Goal: Navigation & Orientation: Find specific page/section

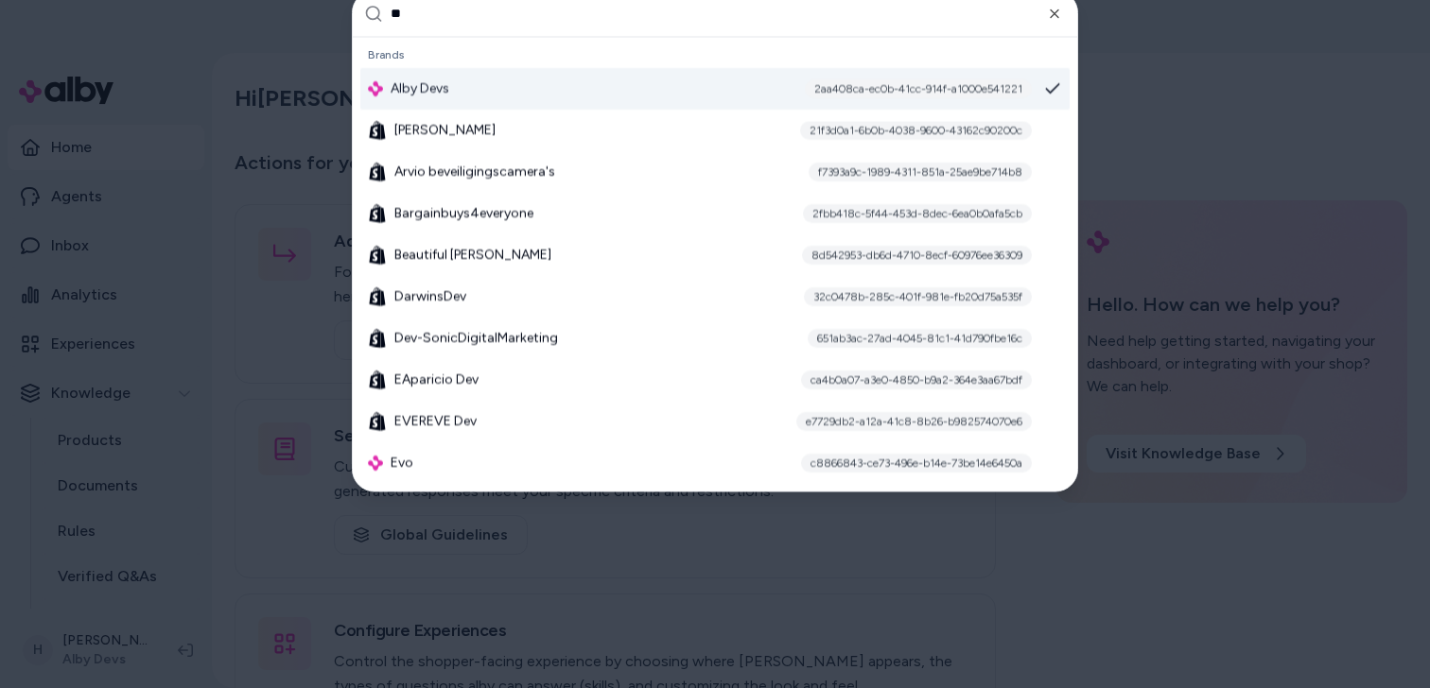
type input "***"
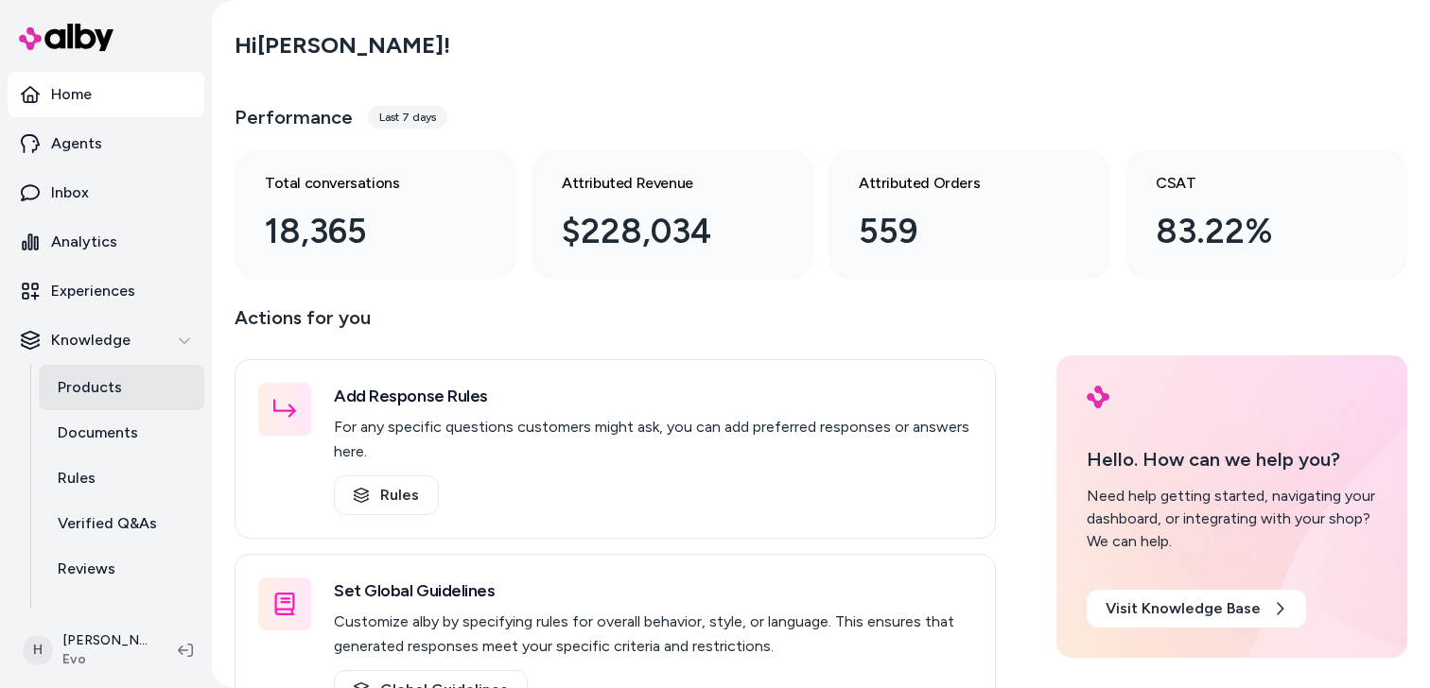
click at [138, 382] on link "Products" at bounding box center [121, 387] width 165 height 45
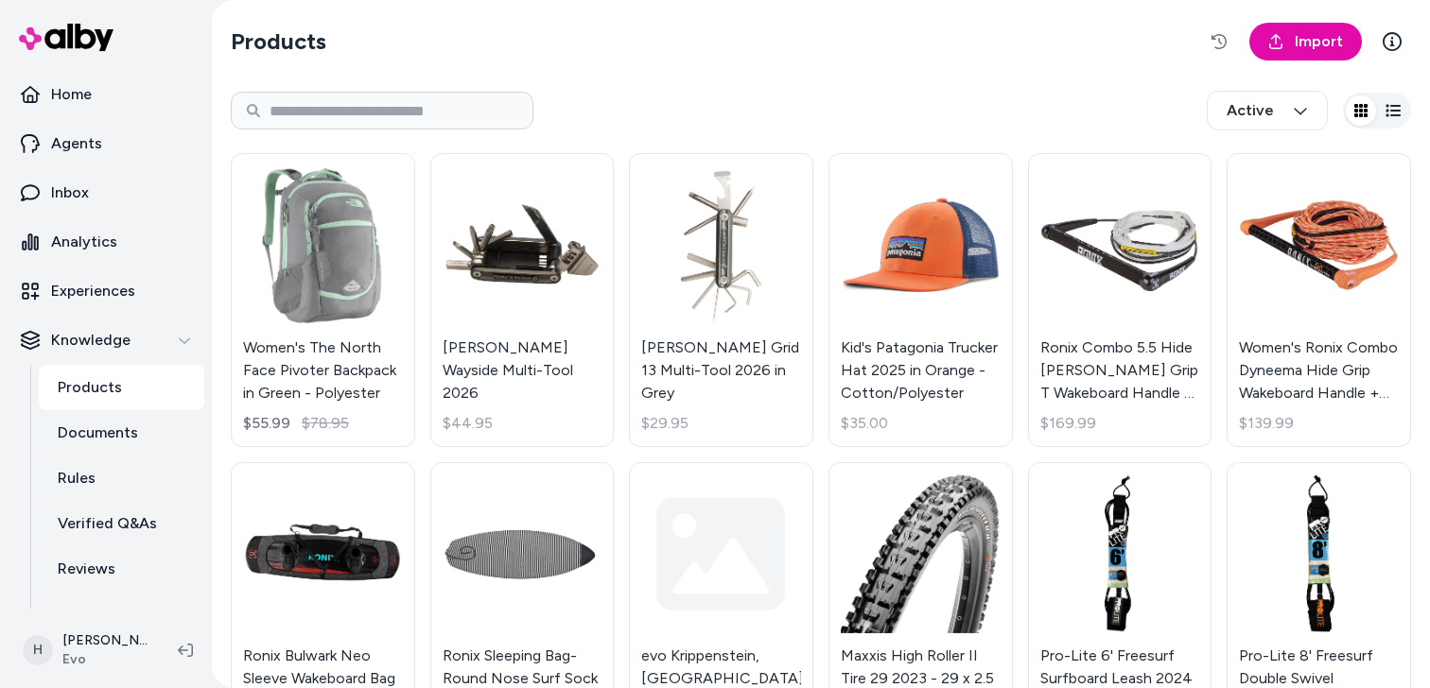
click at [326, 263] on link "Women's The North Face Pivoter Backpack in Green - Polyester $55.99 $78.95" at bounding box center [323, 300] width 184 height 294
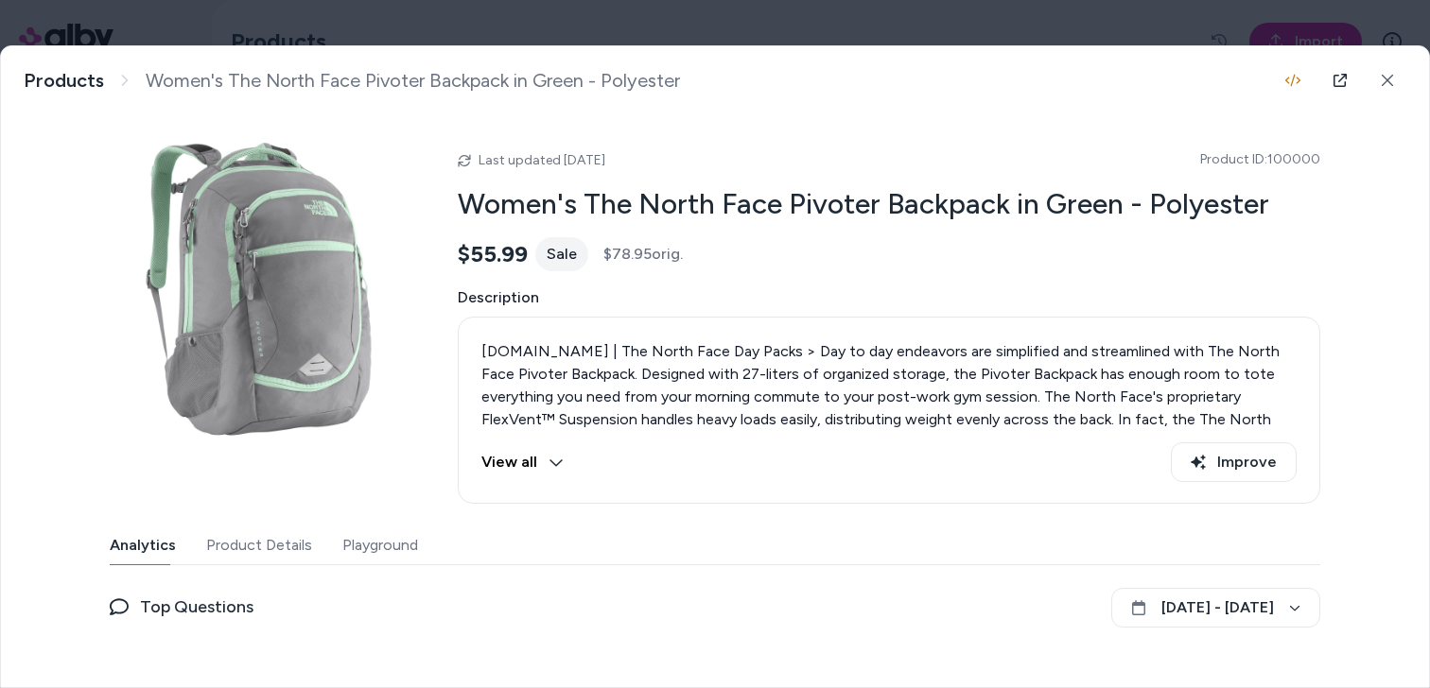
click at [757, 19] on div at bounding box center [715, 344] width 1430 height 688
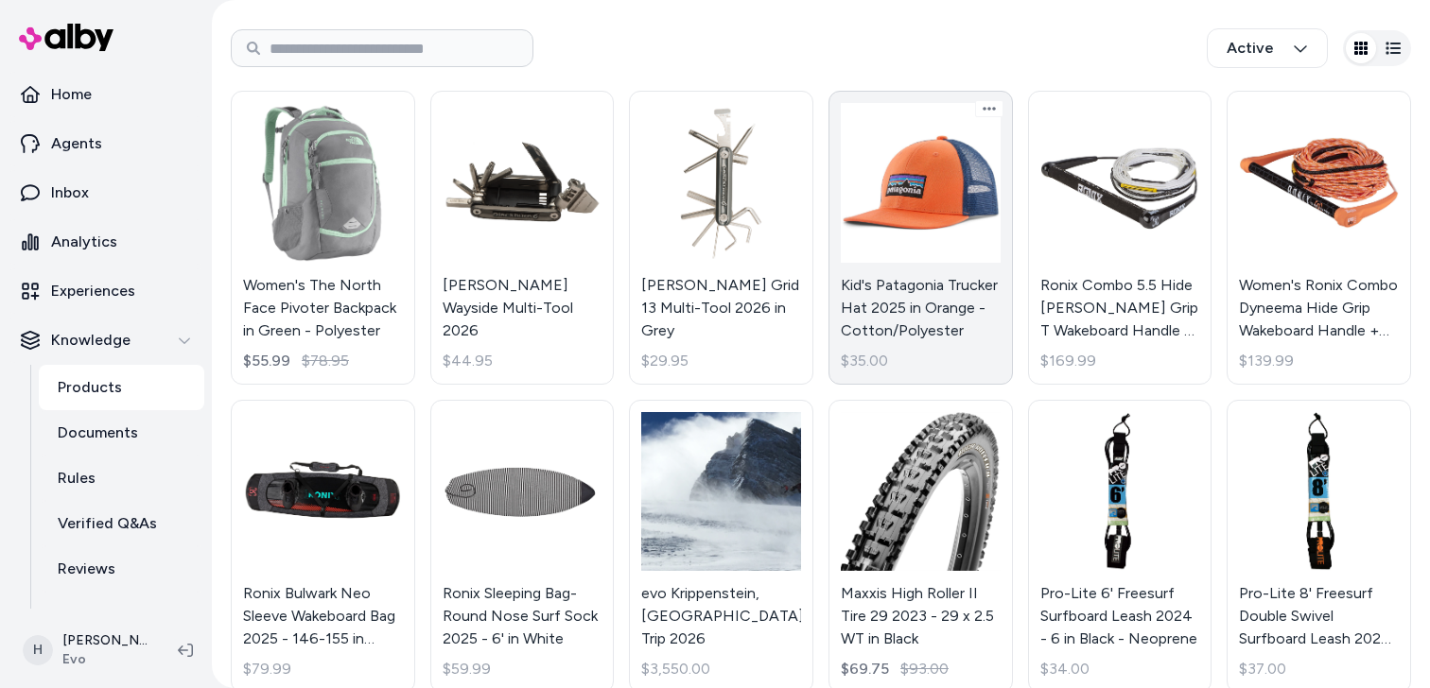
scroll to position [70, 0]
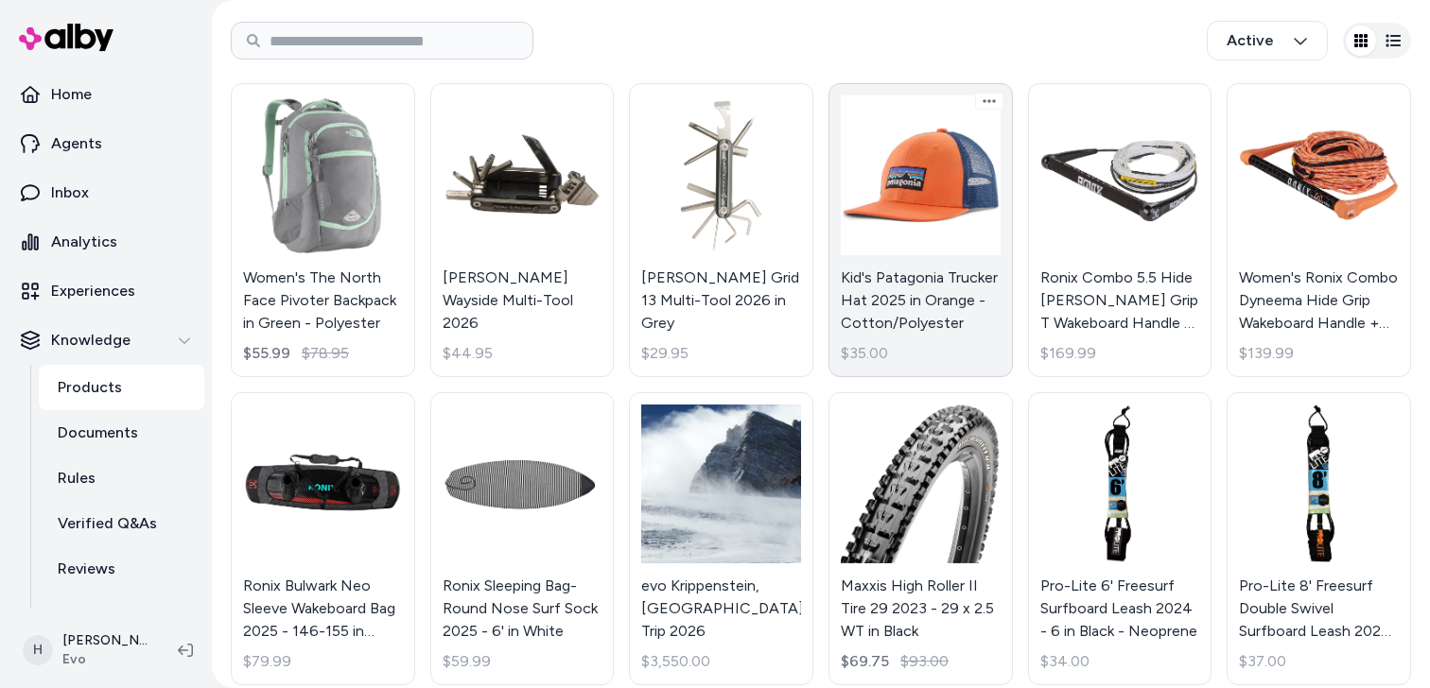
click at [912, 218] on link "Kid's Patagonia Trucker Hat 2025 in Orange - Cotton/Polyester $35.00" at bounding box center [920, 230] width 184 height 294
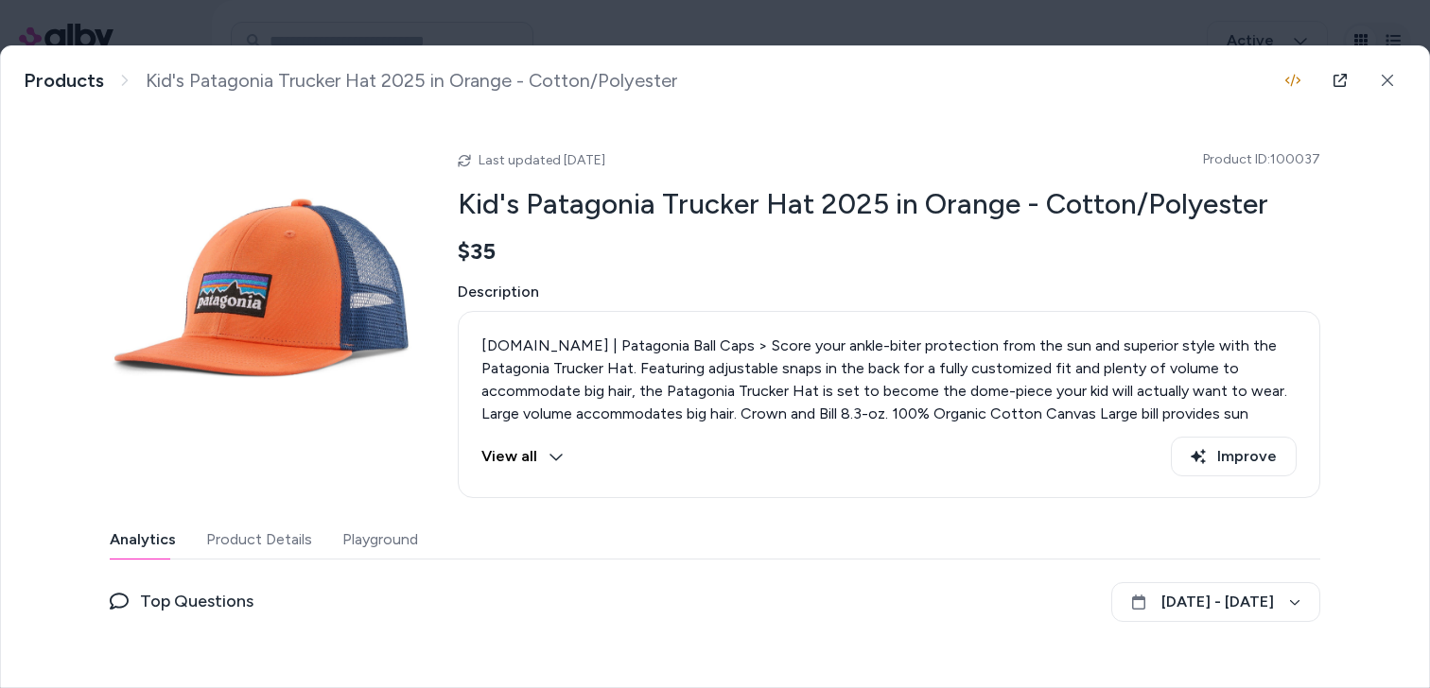
scroll to position [168, 0]
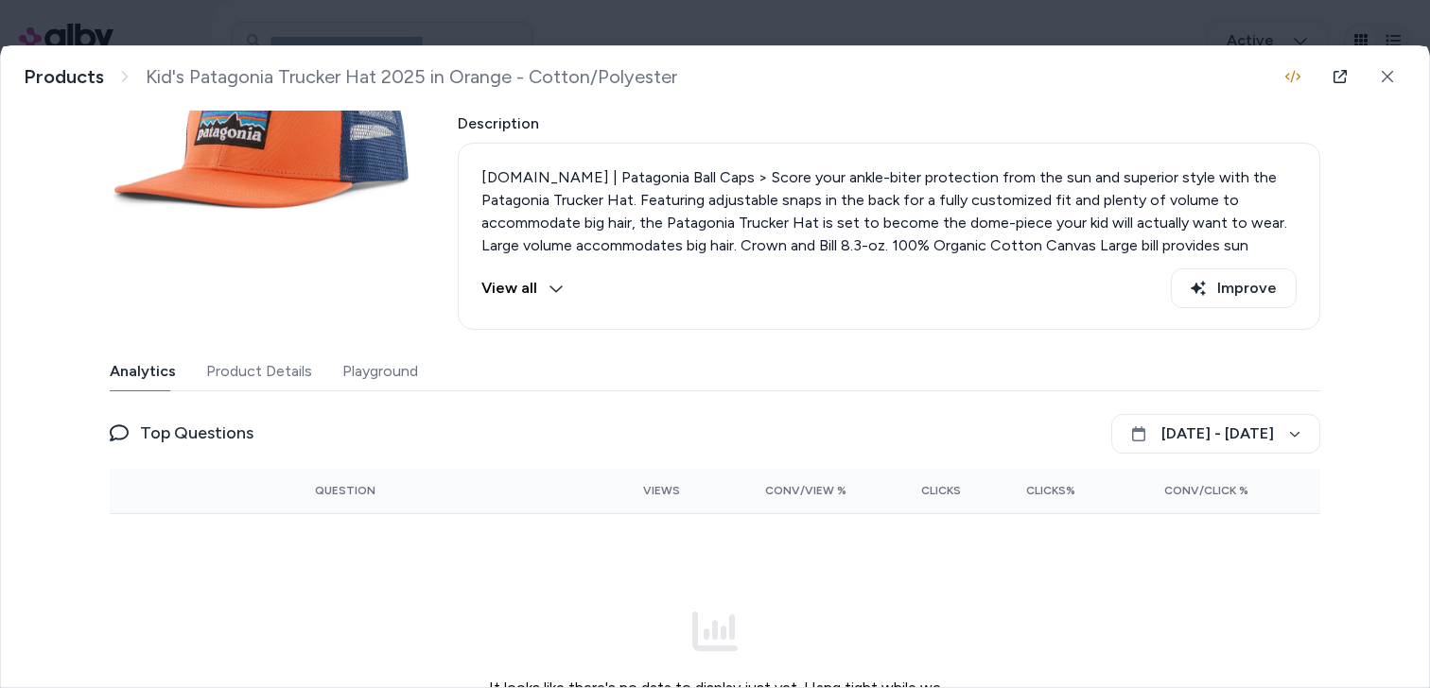
click at [374, 364] on button "Playground" at bounding box center [380, 372] width 76 height 38
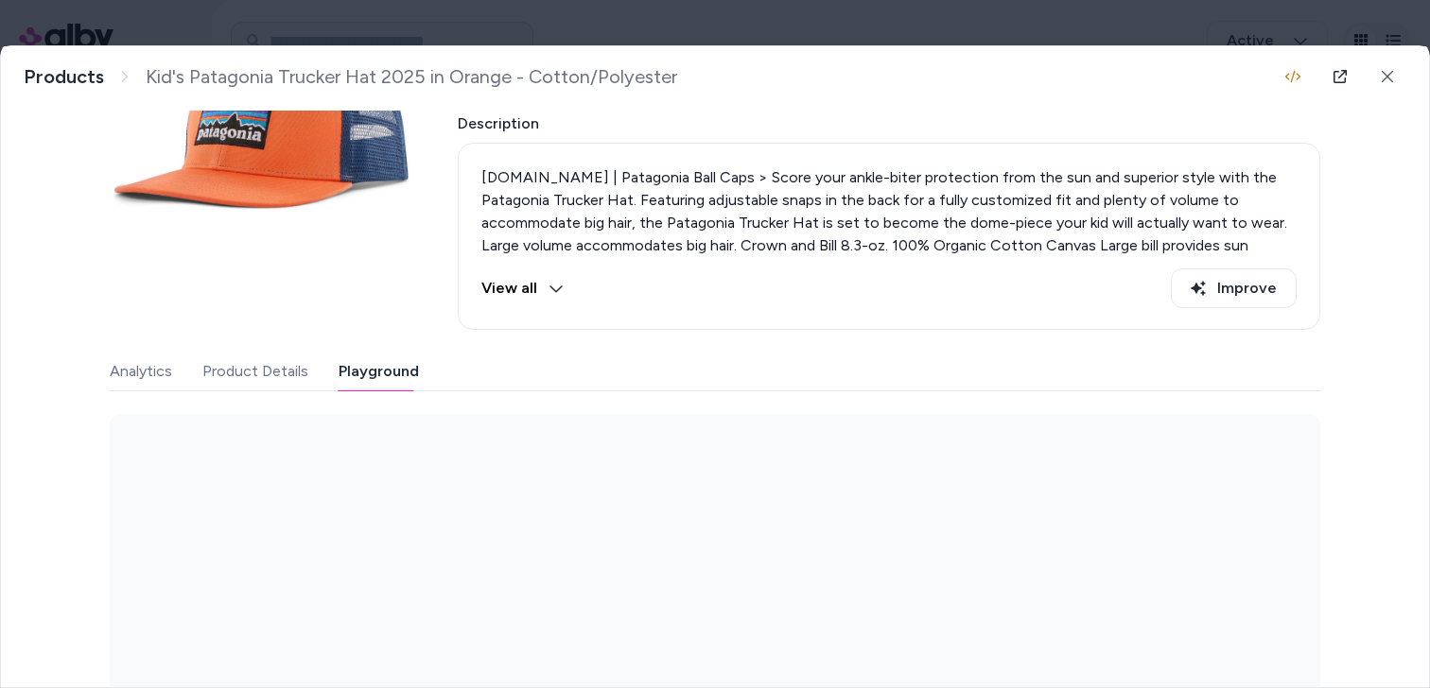
scroll to position [303, 0]
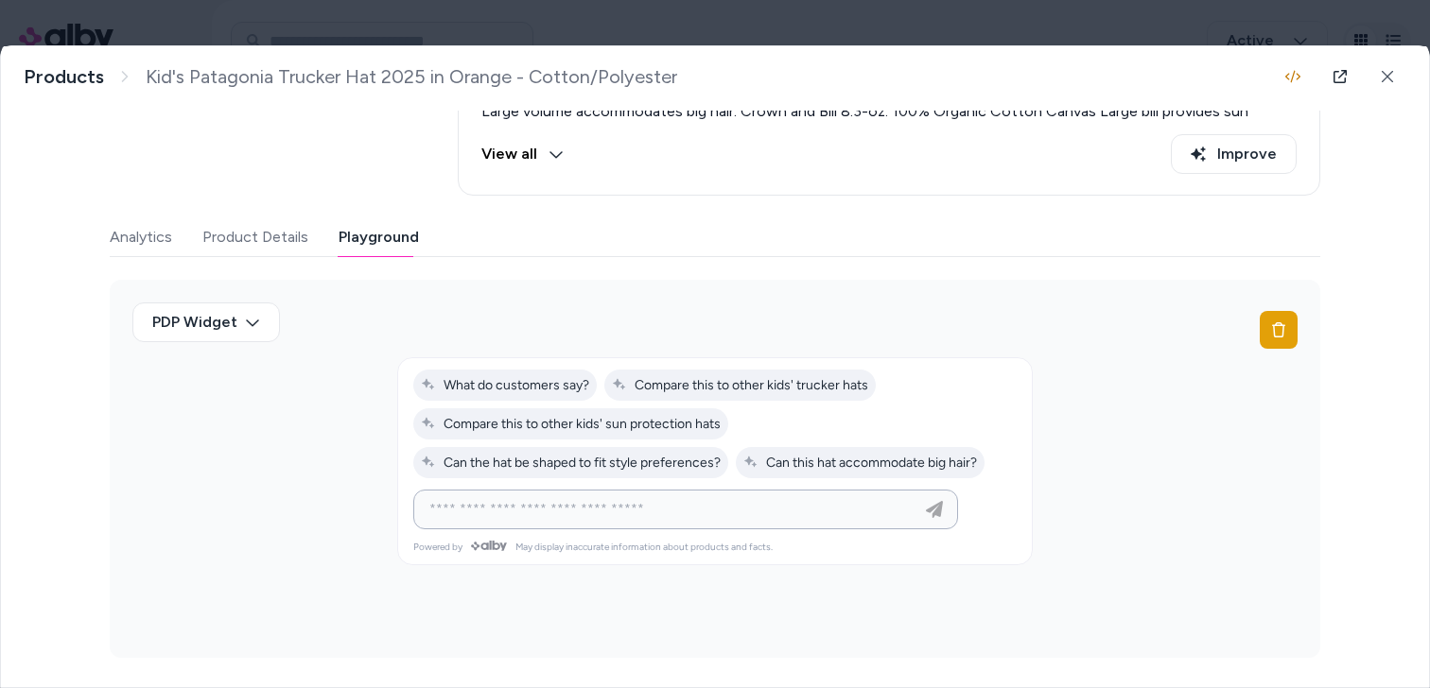
click at [551, 506] on input at bounding box center [666, 509] width 497 height 23
type input "**********"
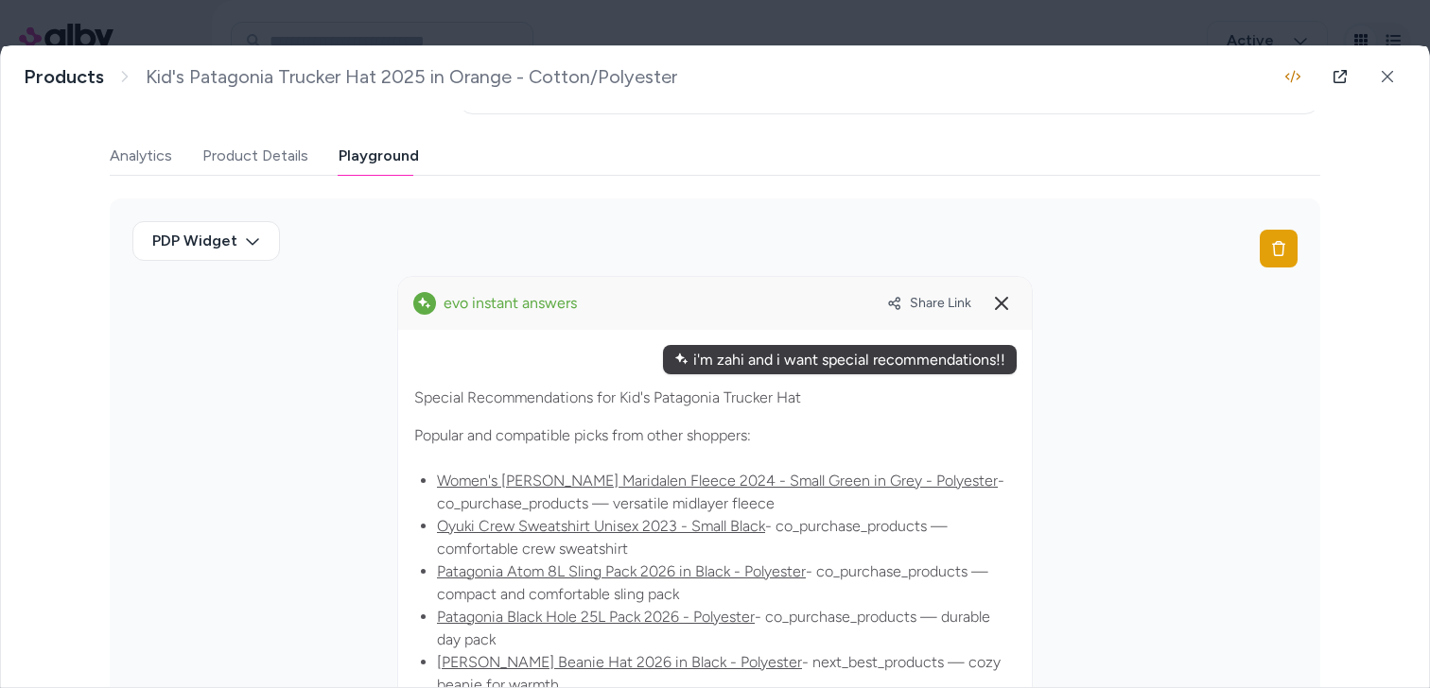
scroll to position [374, 0]
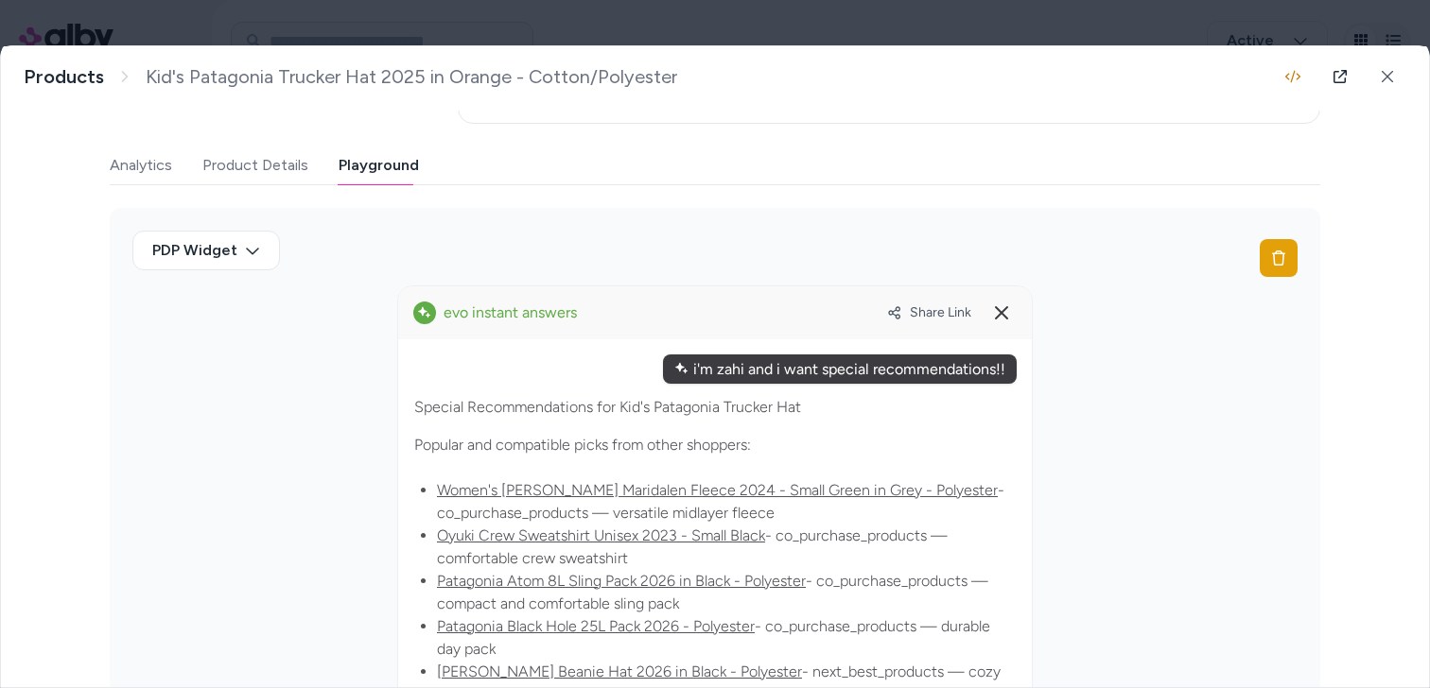
click at [930, 298] on div "Share Link" at bounding box center [952, 313] width 130 height 30
click at [927, 313] on span "Share Link" at bounding box center [940, 312] width 61 height 16
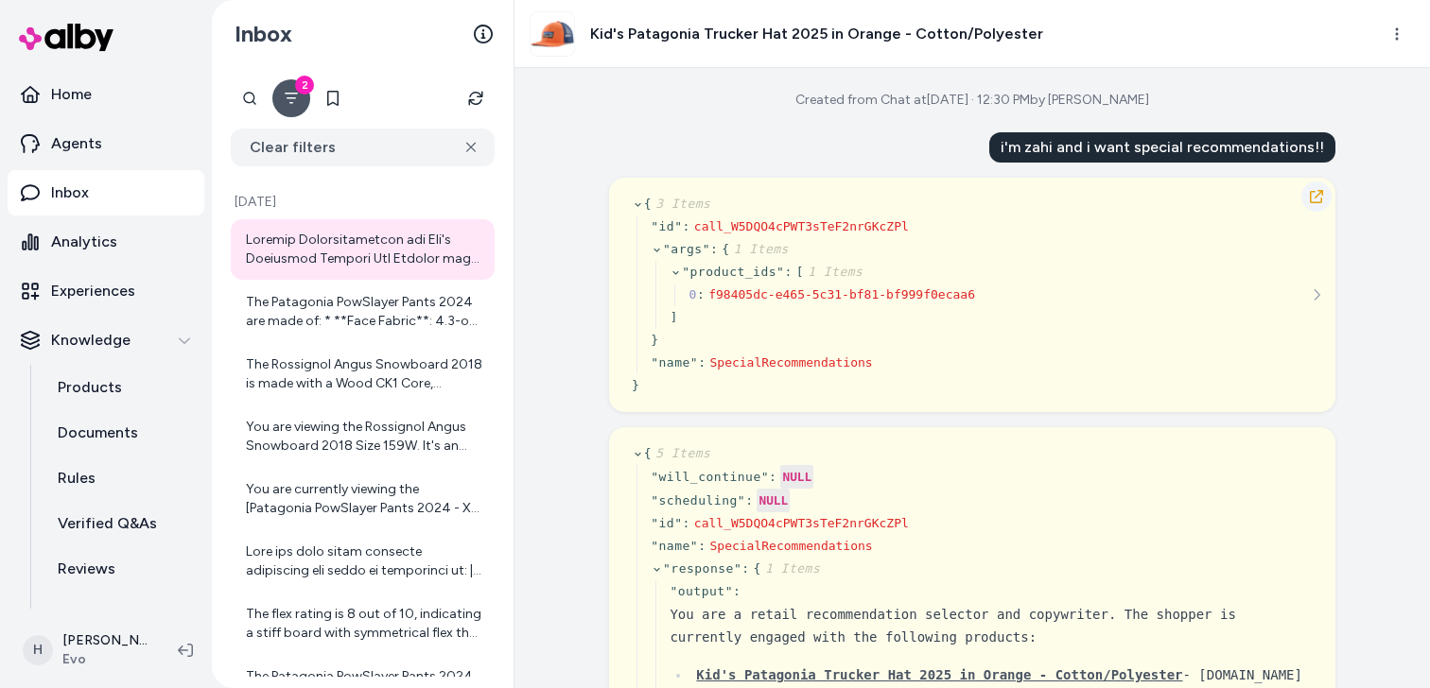
click at [1320, 195] on icon "button" at bounding box center [1316, 196] width 15 height 15
